Goal: Find specific page/section: Find specific page/section

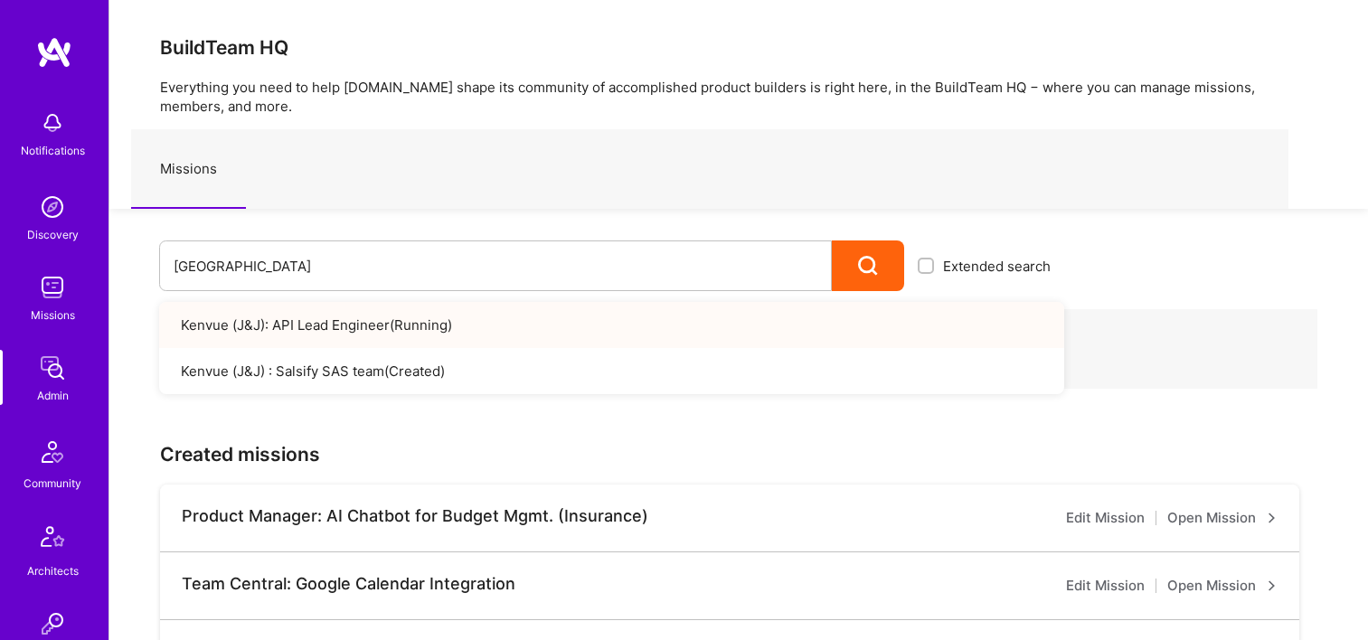
scroll to position [90, 0]
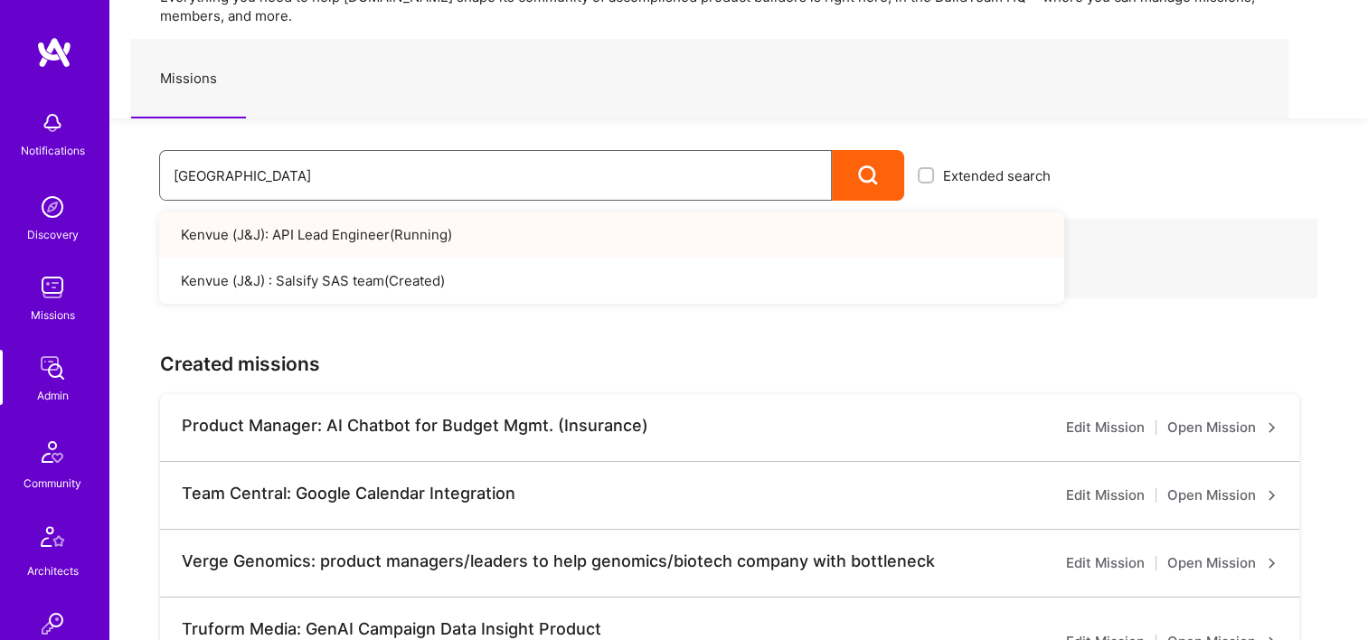
drag, startPoint x: 276, startPoint y: 174, endPoint x: 120, endPoint y: 175, distance: 155.5
click at [116, 177] on div "Kenvue Extended search Kenvue (J&J): API Lead Engineer ( Running ) Kenvue (J&J)…" at bounding box center [586, 159] width 955 height 82
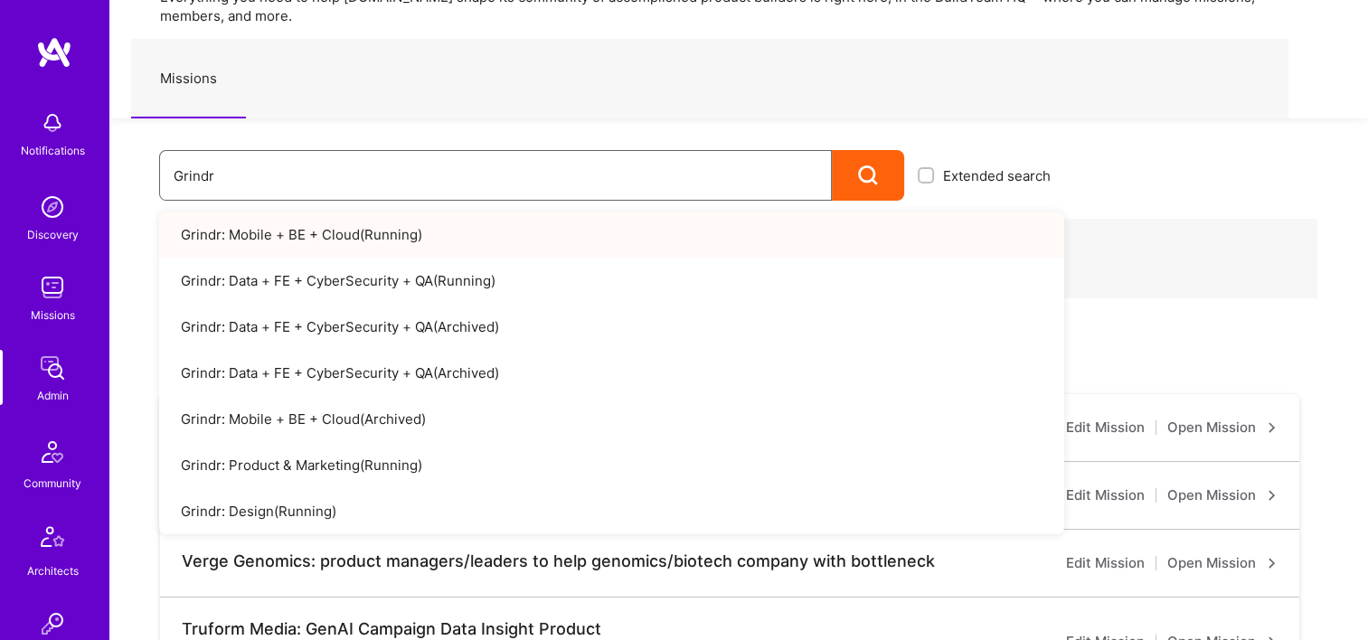
type input "Grindr"
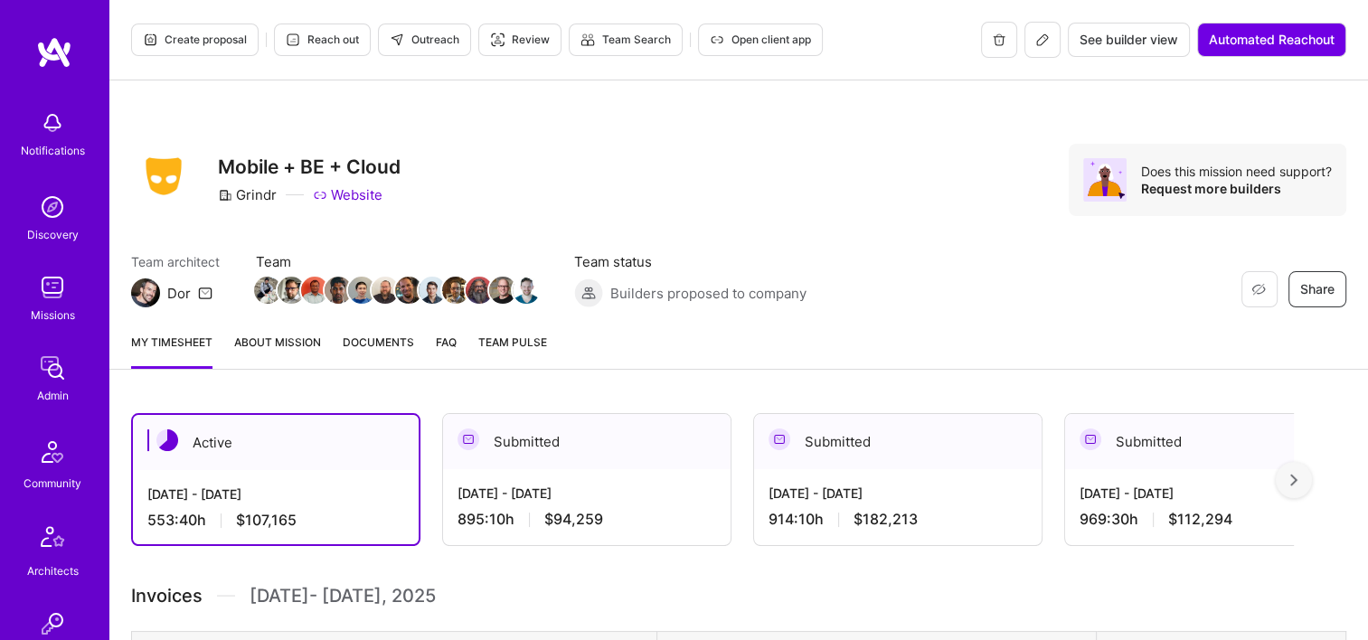
click at [657, 100] on div "Restore Not Interested Share Mobile + BE + Cloud Grindr Website Does this missi…" at bounding box center [738, 199] width 1259 height 238
